Goal: Task Accomplishment & Management: Manage account settings

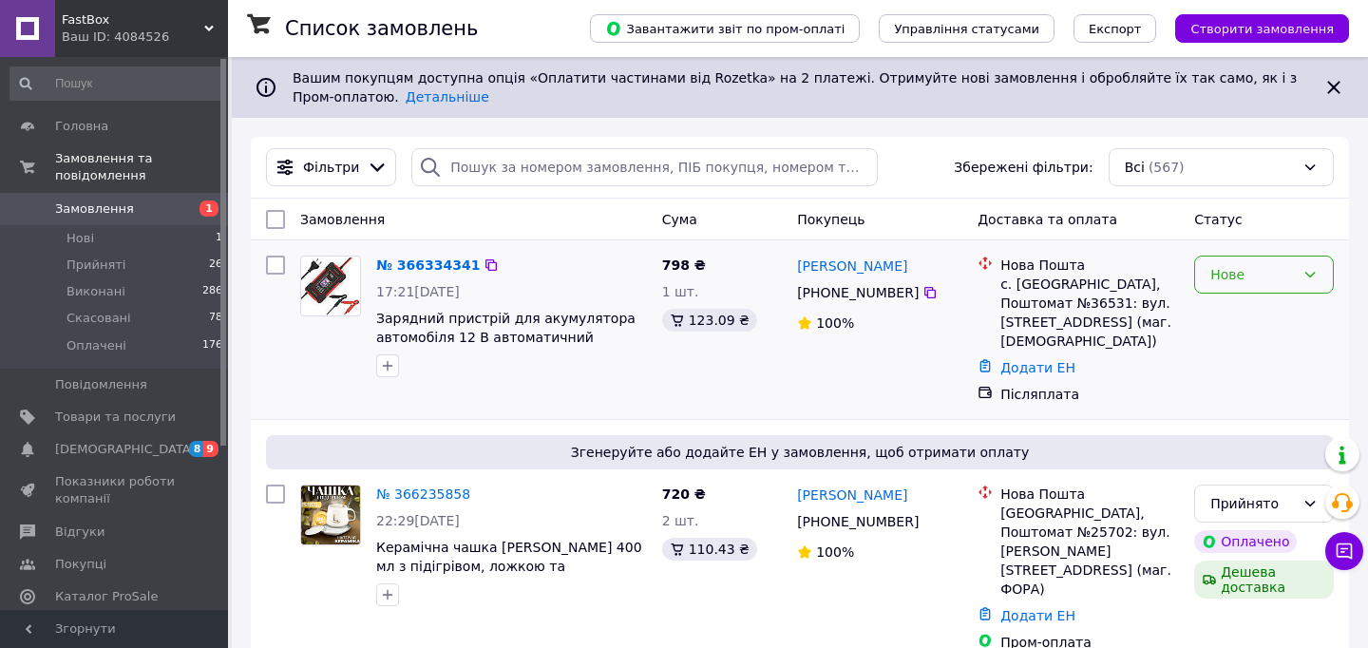
click at [1219, 266] on div "Нове" at bounding box center [1252, 274] width 85 height 21
click at [1221, 310] on li "Прийнято" at bounding box center [1264, 315] width 138 height 34
click at [395, 256] on div "№ 366334341" at bounding box center [423, 265] width 98 height 23
click at [396, 265] on link "№ 366334341" at bounding box center [423, 264] width 94 height 15
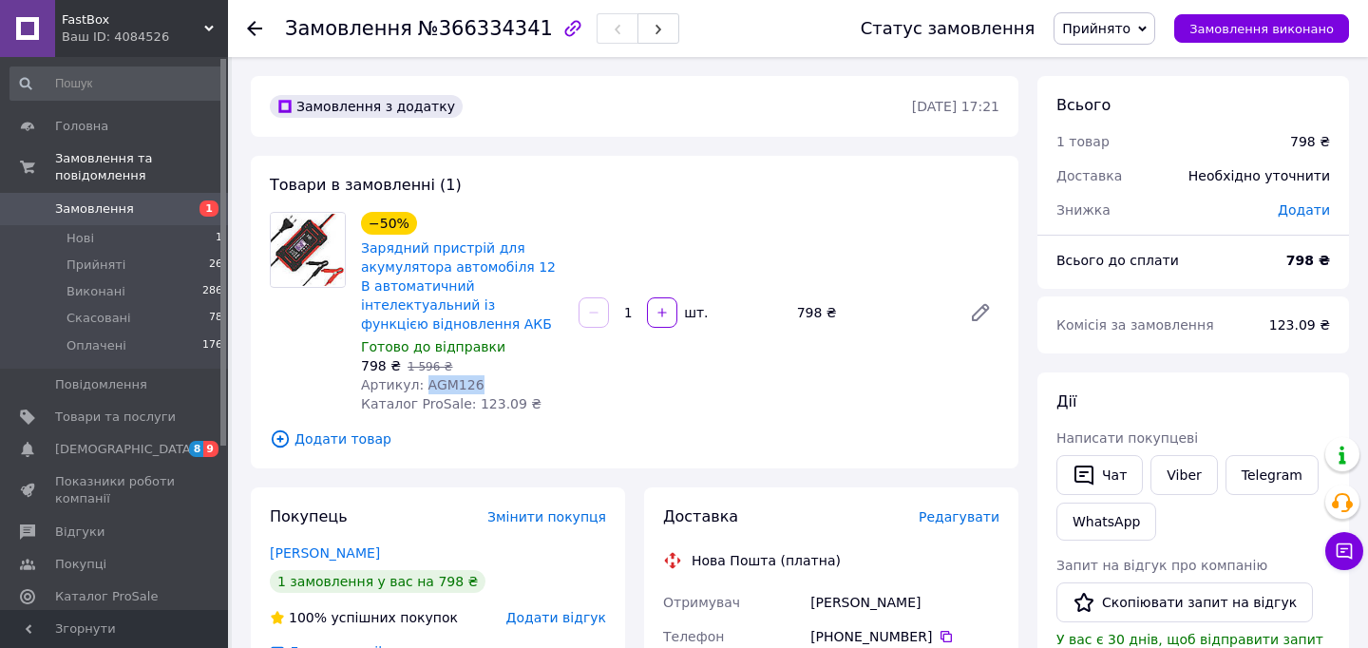
drag, startPoint x: 477, startPoint y: 365, endPoint x: 423, endPoint y: 364, distance: 54.2
click at [423, 375] on div "Артикул: AGM126" at bounding box center [462, 384] width 202 height 19
copy span "AGM126"
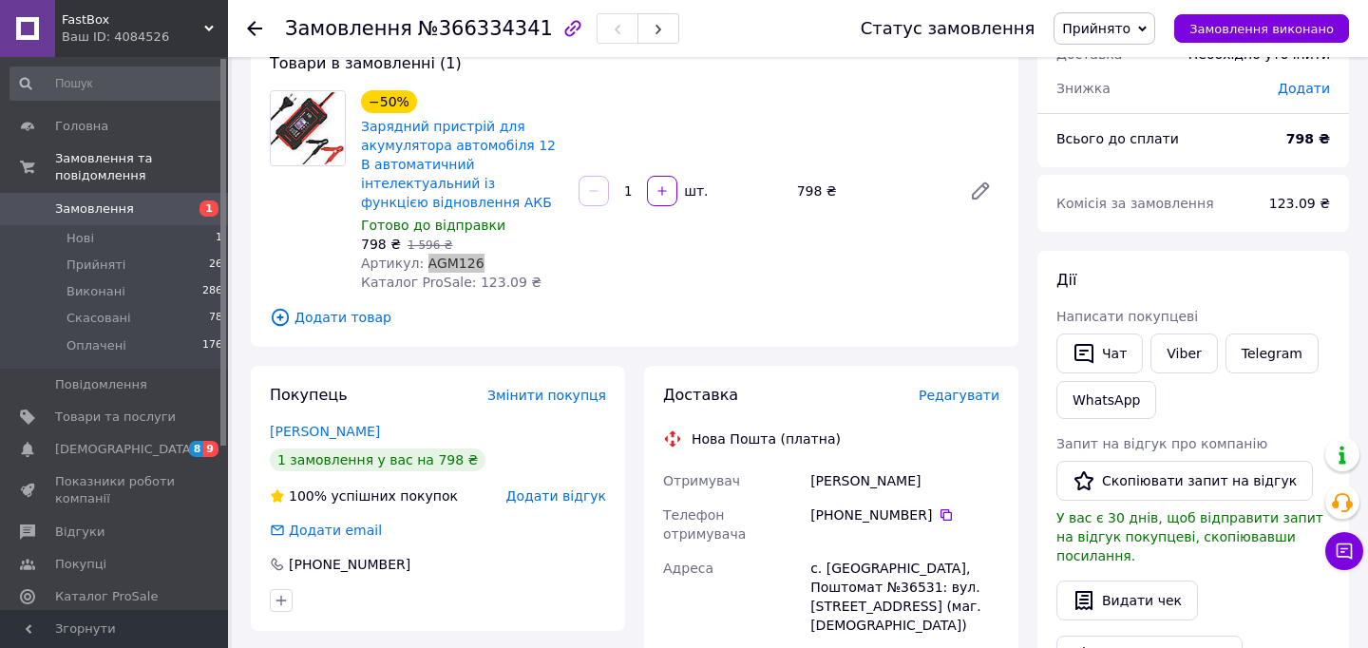
scroll to position [127, 0]
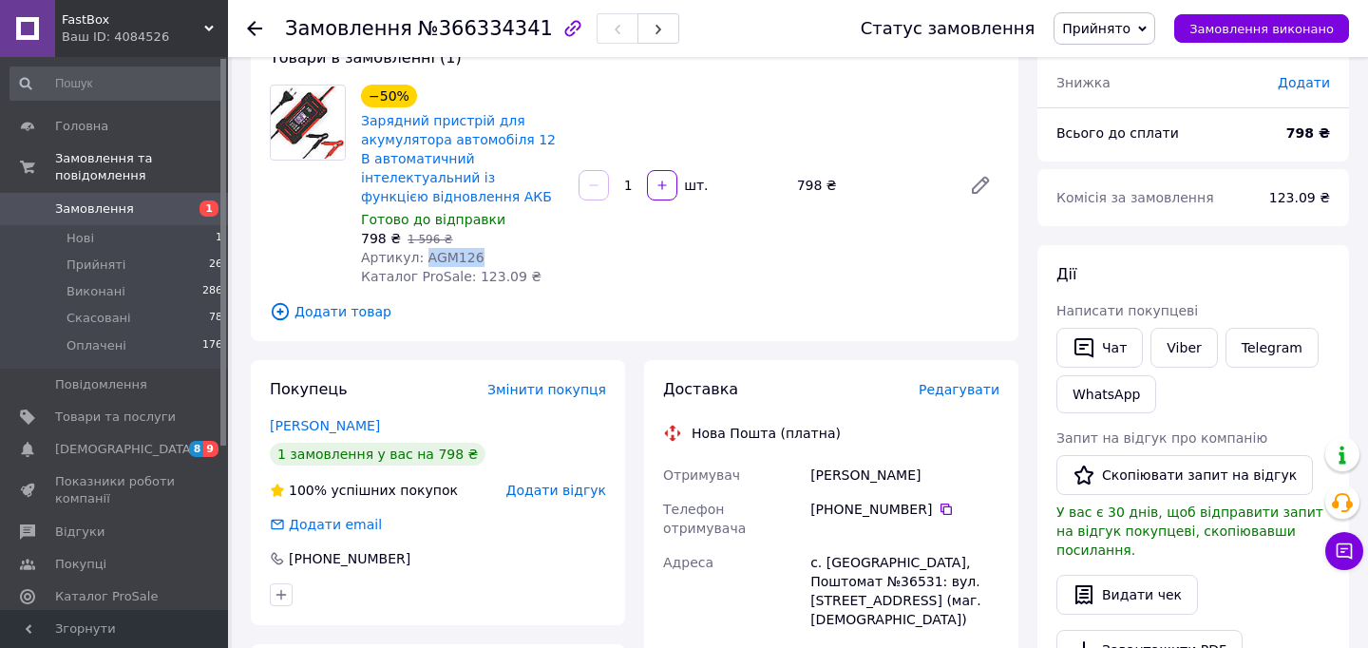
drag, startPoint x: 917, startPoint y: 455, endPoint x: 866, endPoint y: 453, distance: 50.4
click at [866, 458] on div "[PERSON_NAME]" at bounding box center [904, 475] width 197 height 34
copy div "[PERSON_NAME]"
drag, startPoint x: 862, startPoint y: 458, endPoint x: 791, endPoint y: 458, distance: 70.3
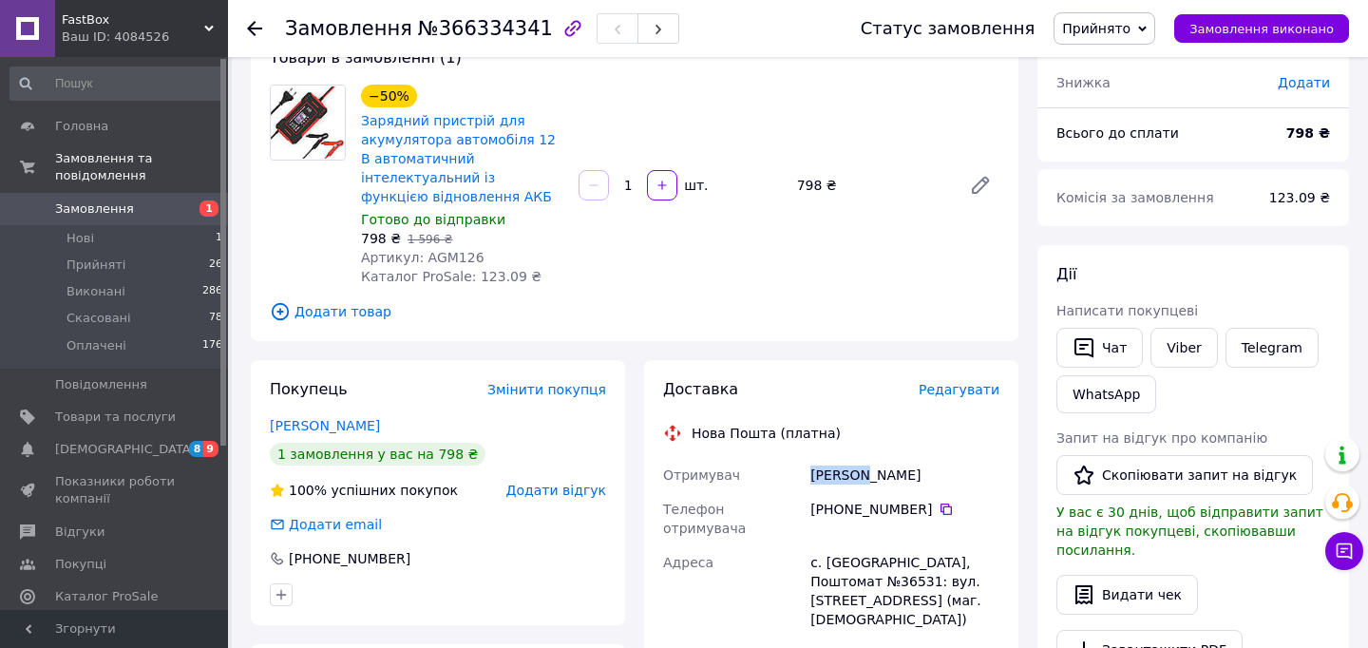
copy div "Отримувач [PERSON_NAME]"
click at [107, 206] on span "Замовлення" at bounding box center [94, 208] width 79 height 17
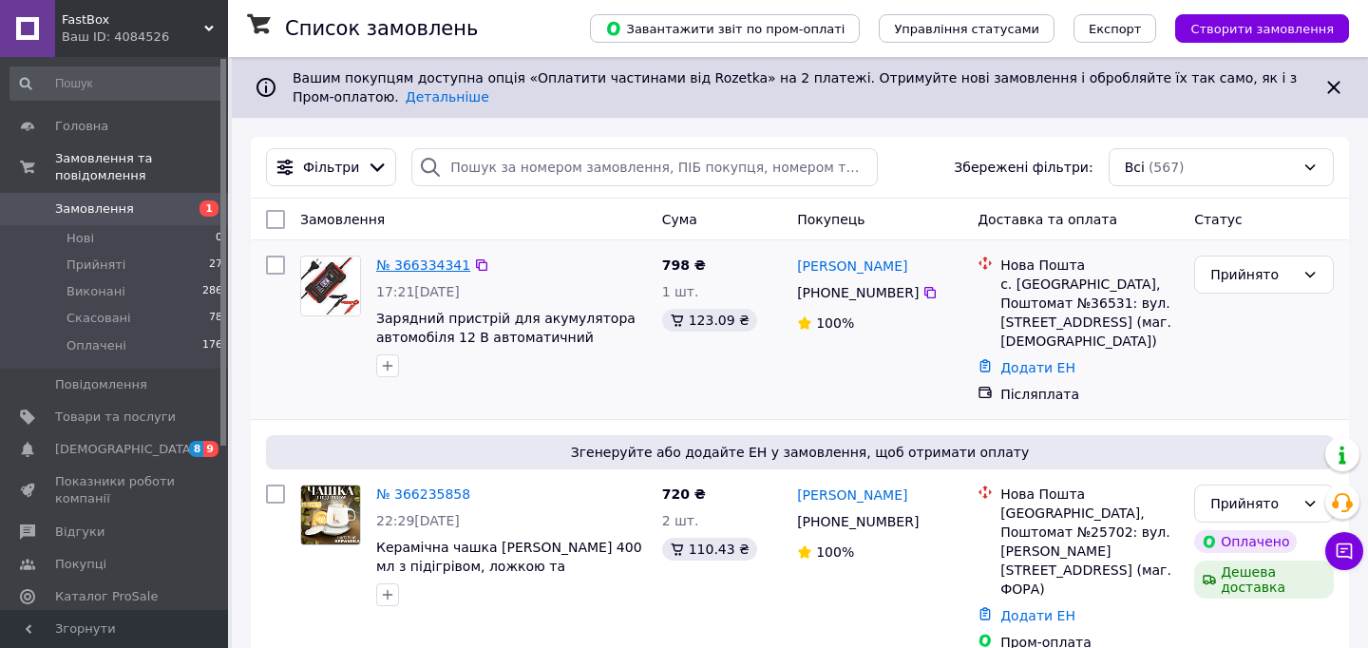
click at [429, 262] on link "№ 366334341" at bounding box center [423, 264] width 94 height 15
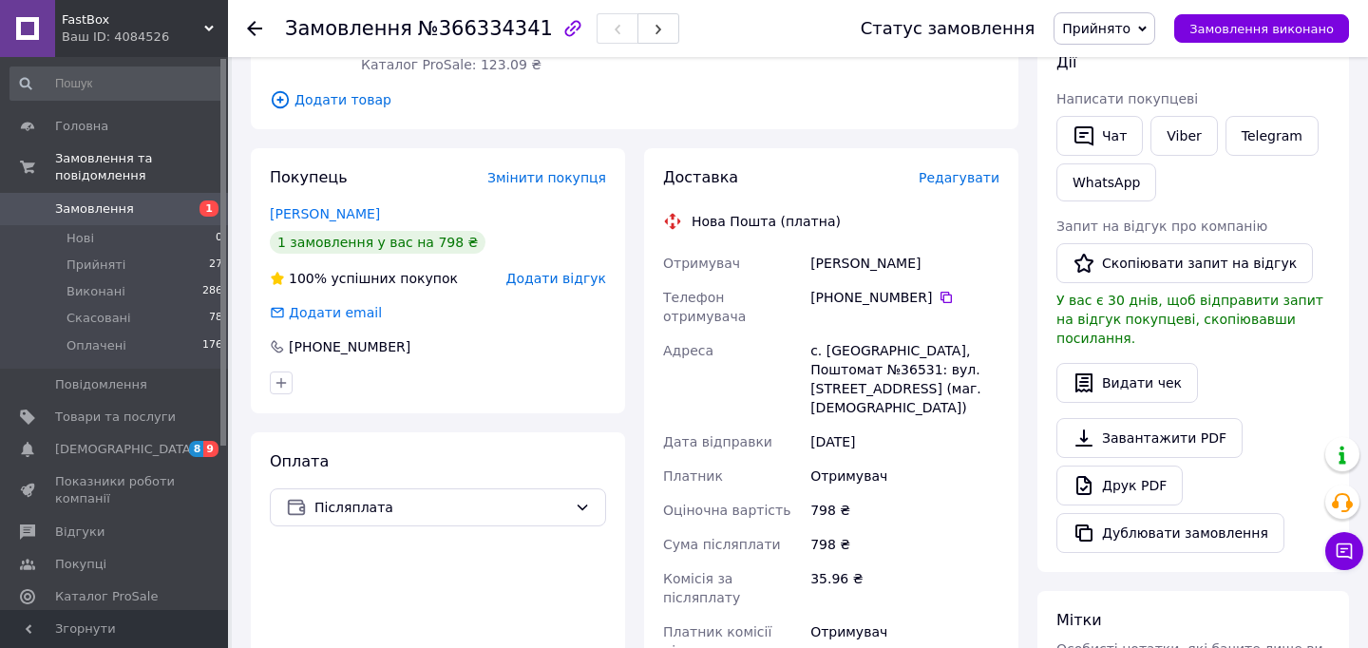
scroll to position [365, 0]
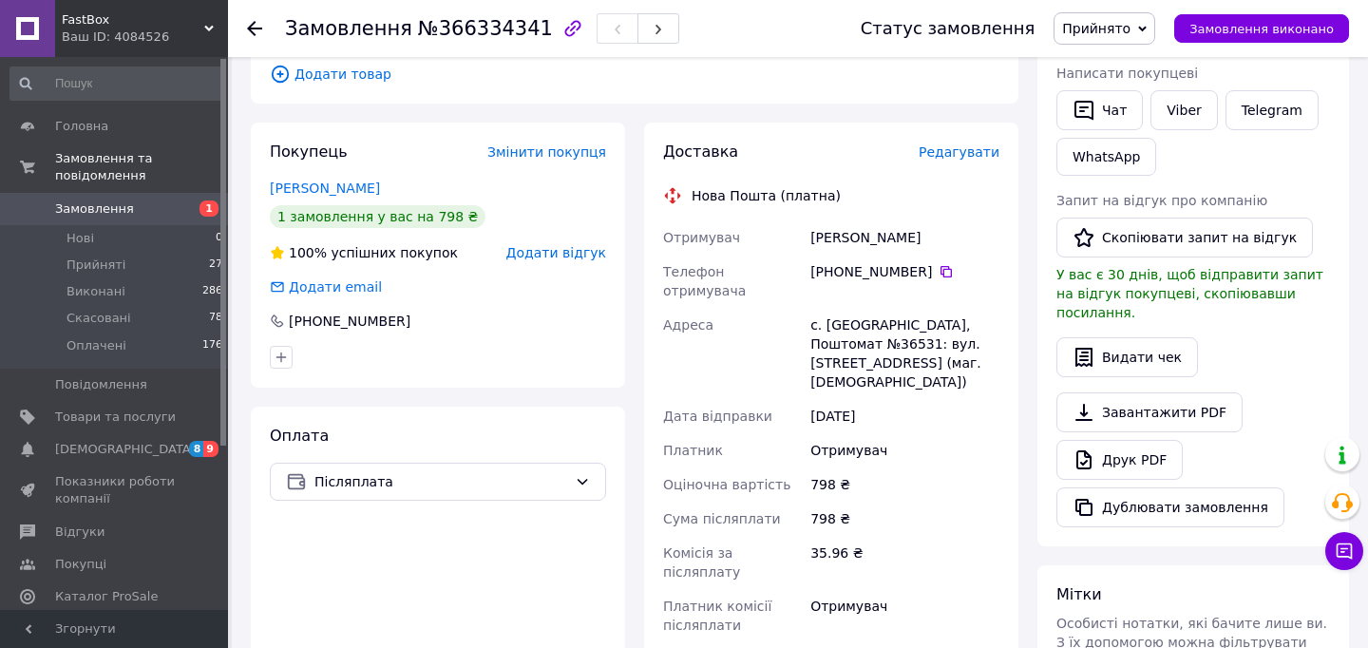
drag, startPoint x: 916, startPoint y: 255, endPoint x: 807, endPoint y: 254, distance: 108.3
click at [807, 255] on div "[PHONE_NUMBER]" at bounding box center [904, 281] width 197 height 53
copy div "[PHONE_NUMBER]"
drag, startPoint x: 931, startPoint y: 284, endPoint x: 827, endPoint y: 285, distance: 103.5
click at [827, 308] on div "с. [GEOGRAPHIC_DATA], Поштомат №36531: вул. [STREET_ADDRESS] (маг. [DEMOGRAPHIC…" at bounding box center [904, 353] width 197 height 91
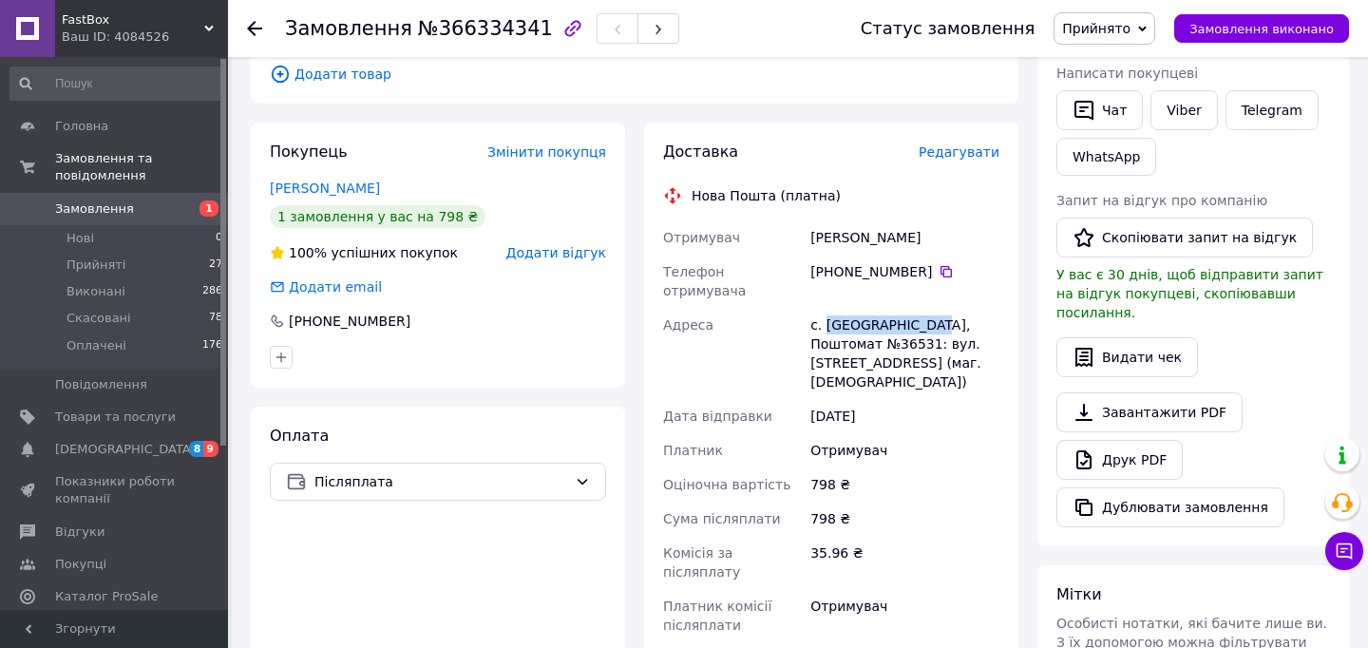
copy div "[GEOGRAPHIC_DATA]"
drag, startPoint x: 934, startPoint y: 309, endPoint x: 898, endPoint y: 309, distance: 36.1
click at [898, 309] on div "с. [GEOGRAPHIC_DATA], Поштомат №36531: вул. [STREET_ADDRESS] (маг. [DEMOGRAPHIC…" at bounding box center [904, 353] width 197 height 91
copy div "36531"
